Goal: Obtain resource: Download file/media

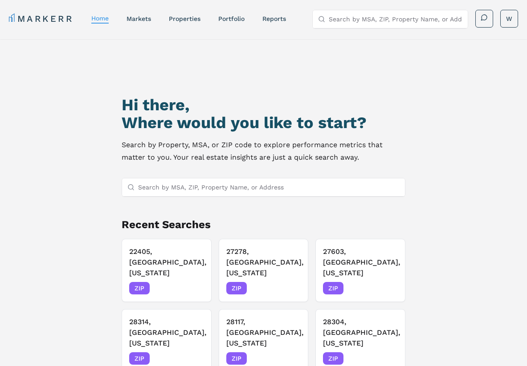
click at [219, 186] on input "Search by MSA, ZIP, Property Name, or Address" at bounding box center [268, 188] width 261 height 18
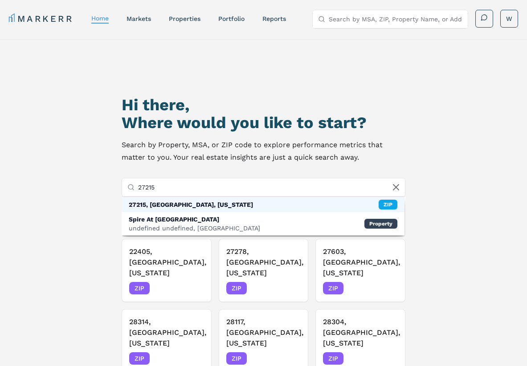
type input "27215"
click at [375, 200] on div "27215, Burlington, North Carolina ZIP" at bounding box center [263, 204] width 282 height 15
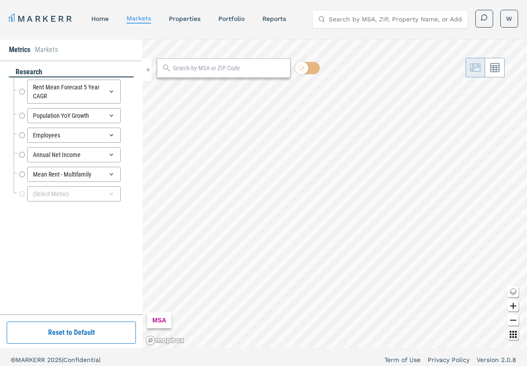
radio input "true"
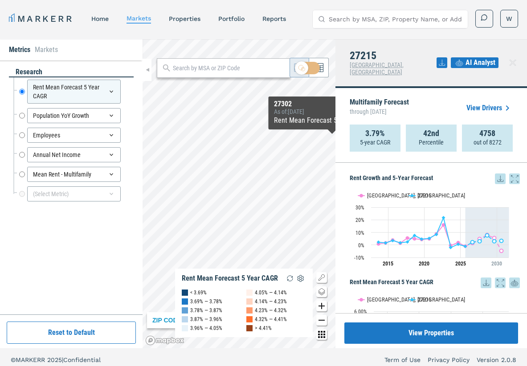
click at [441, 57] on icon at bounding box center [441, 62] width 11 height 11
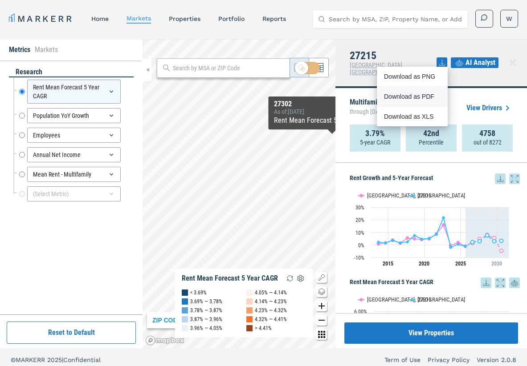
click at [409, 97] on div "Download as PDF" at bounding box center [409, 96] width 51 height 9
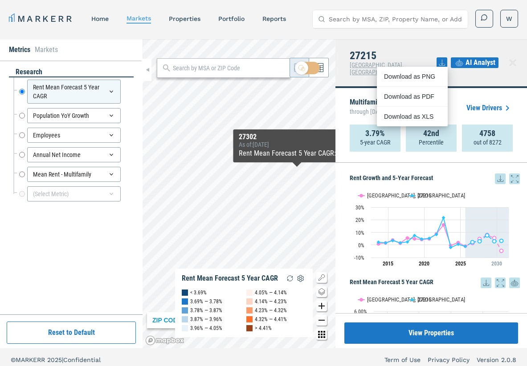
click at [418, 37] on header "MARKERR home markets properties Portfolio reports Search by MSA, ZIP, Property …" at bounding box center [263, 19] width 527 height 39
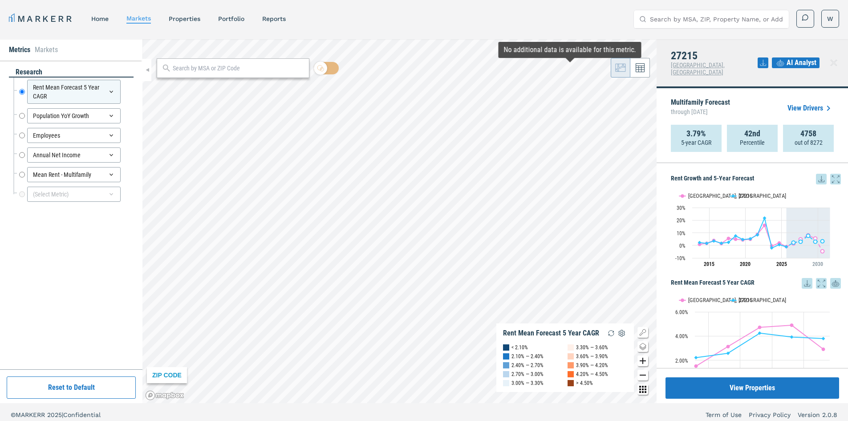
click at [763, 60] on icon at bounding box center [763, 62] width 11 height 11
click at [731, 94] on div "Download as PDF" at bounding box center [730, 96] width 51 height 9
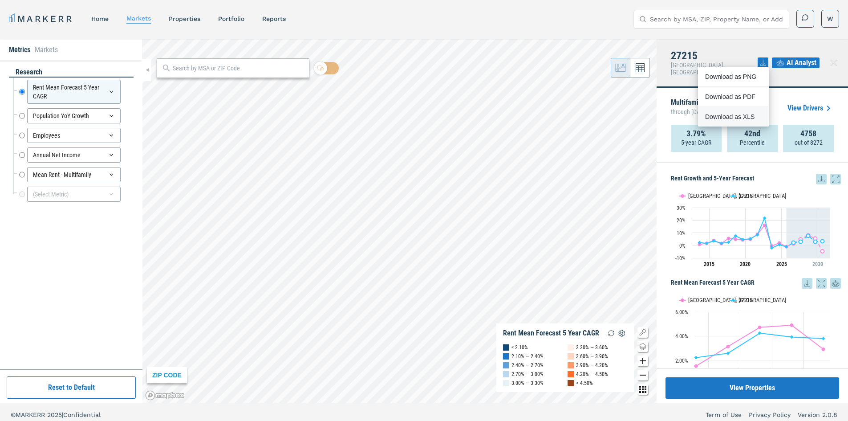
click at [734, 117] on div "Download as XLS" at bounding box center [730, 116] width 51 height 9
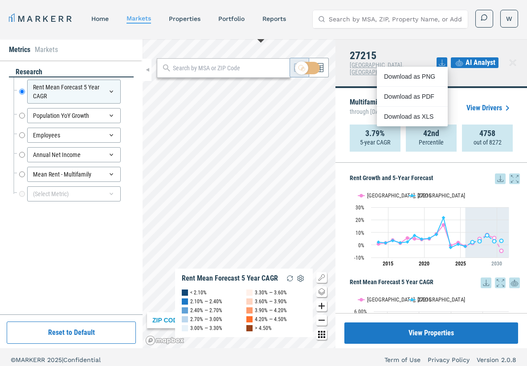
click at [418, 52] on div "27215 [GEOGRAPHIC_DATA], [GEOGRAPHIC_DATA] AI Analyst" at bounding box center [430, 63] width 191 height 49
